Goal: Task Accomplishment & Management: Manage account settings

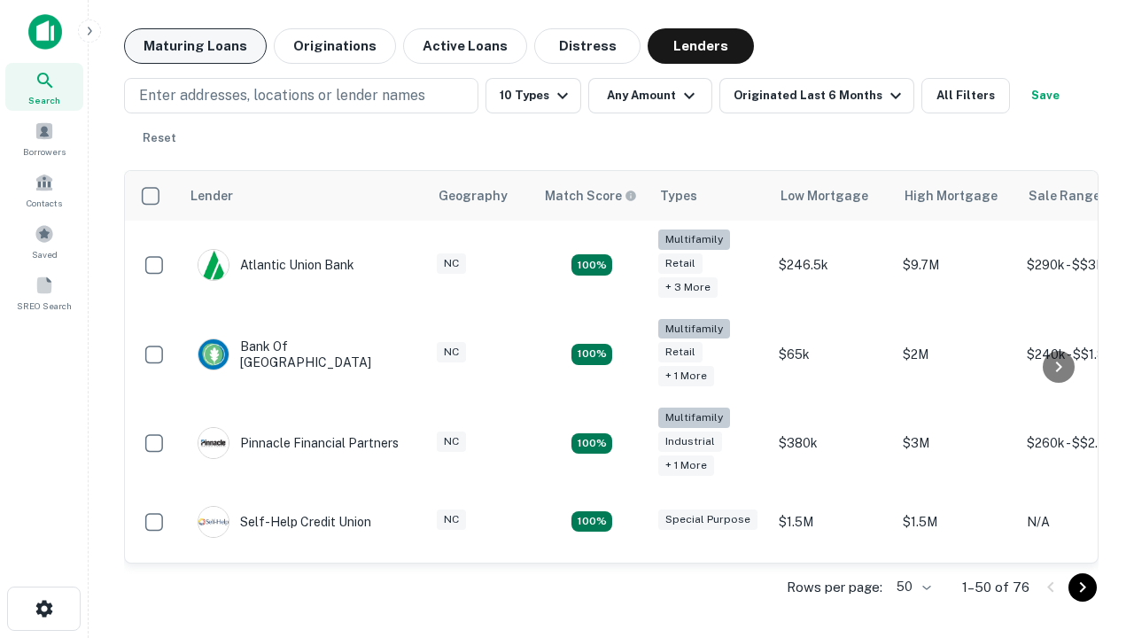
click at [195, 46] on button "Maturing Loans" at bounding box center [195, 45] width 143 height 35
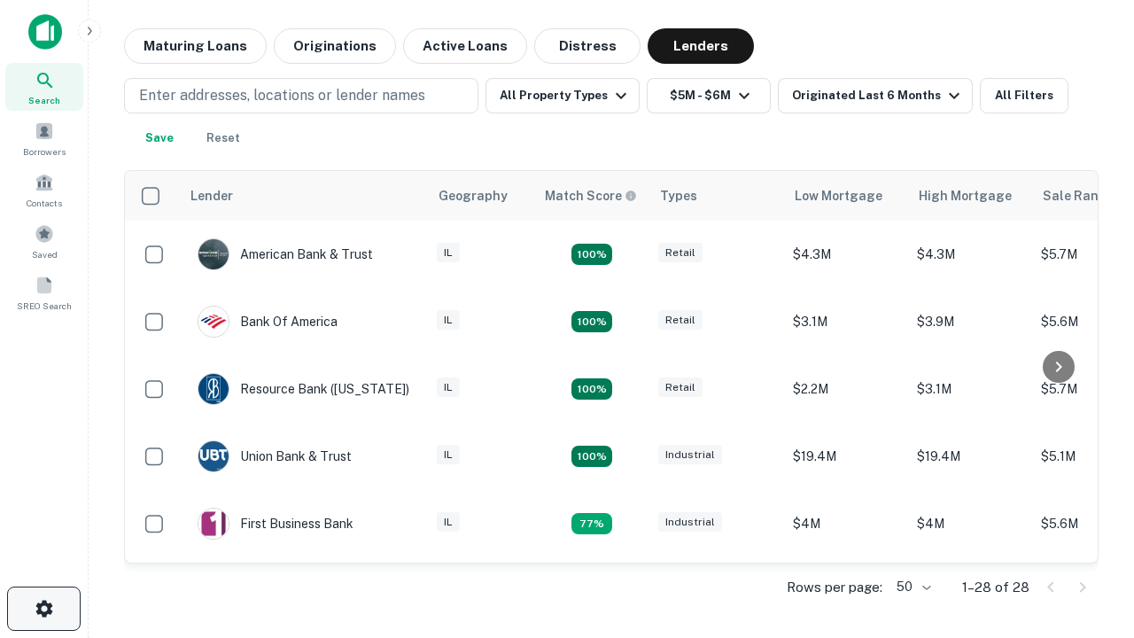
click at [43, 609] on icon "button" at bounding box center [44, 608] width 21 height 21
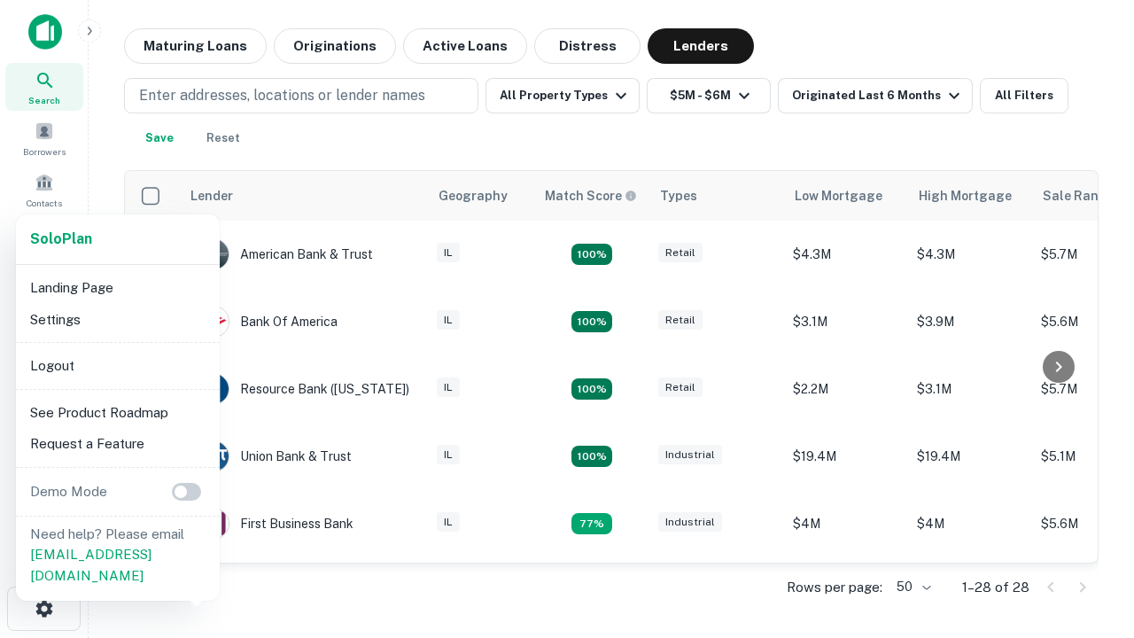
click at [117, 365] on li "Logout" at bounding box center [118, 366] width 190 height 32
